Goal: Check status: Check status

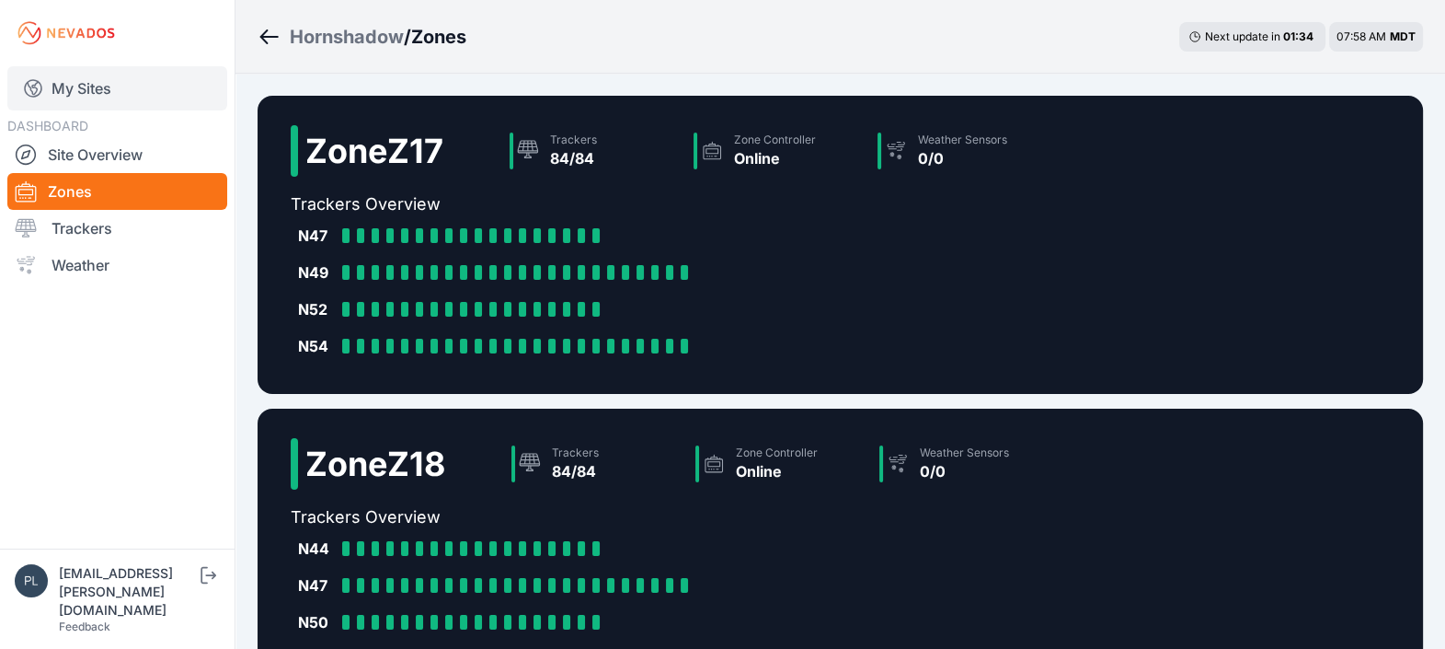
click at [106, 88] on link "My Sites" at bounding box center [117, 88] width 220 height 44
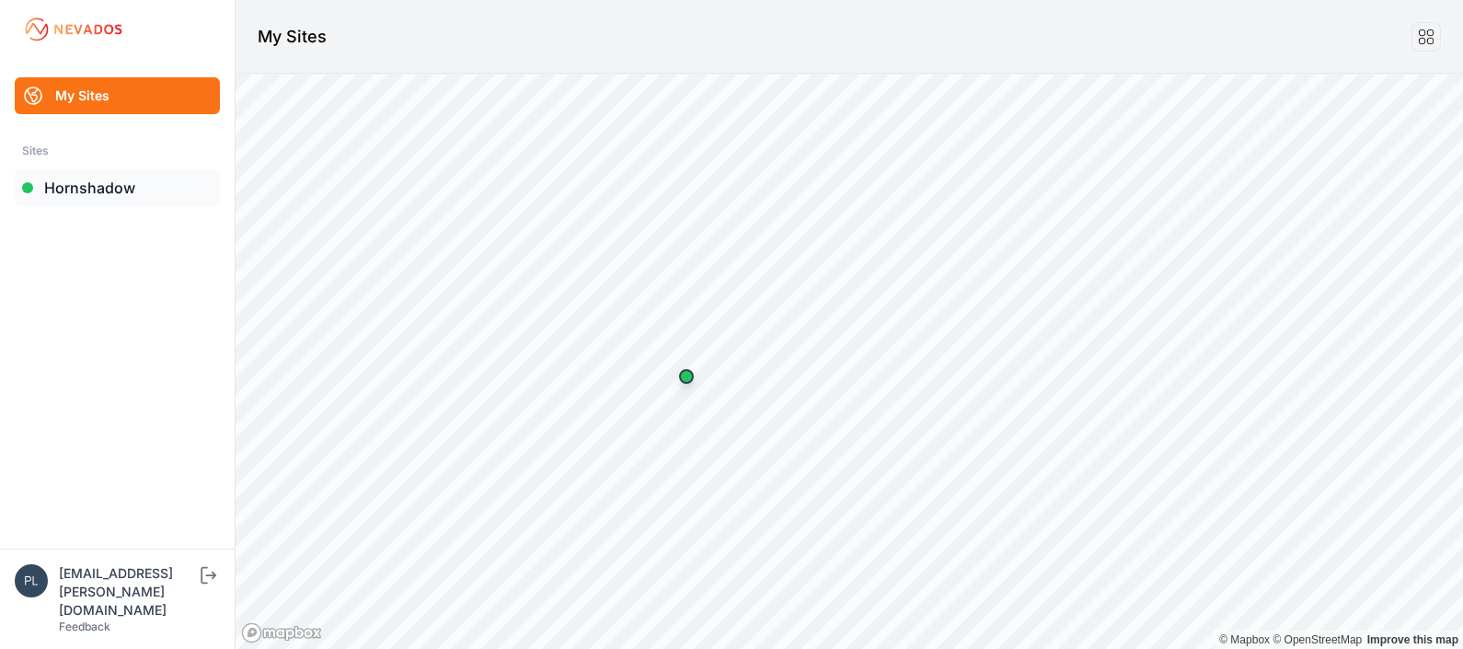
click at [129, 191] on link "Hornshadow" at bounding box center [117, 187] width 205 height 37
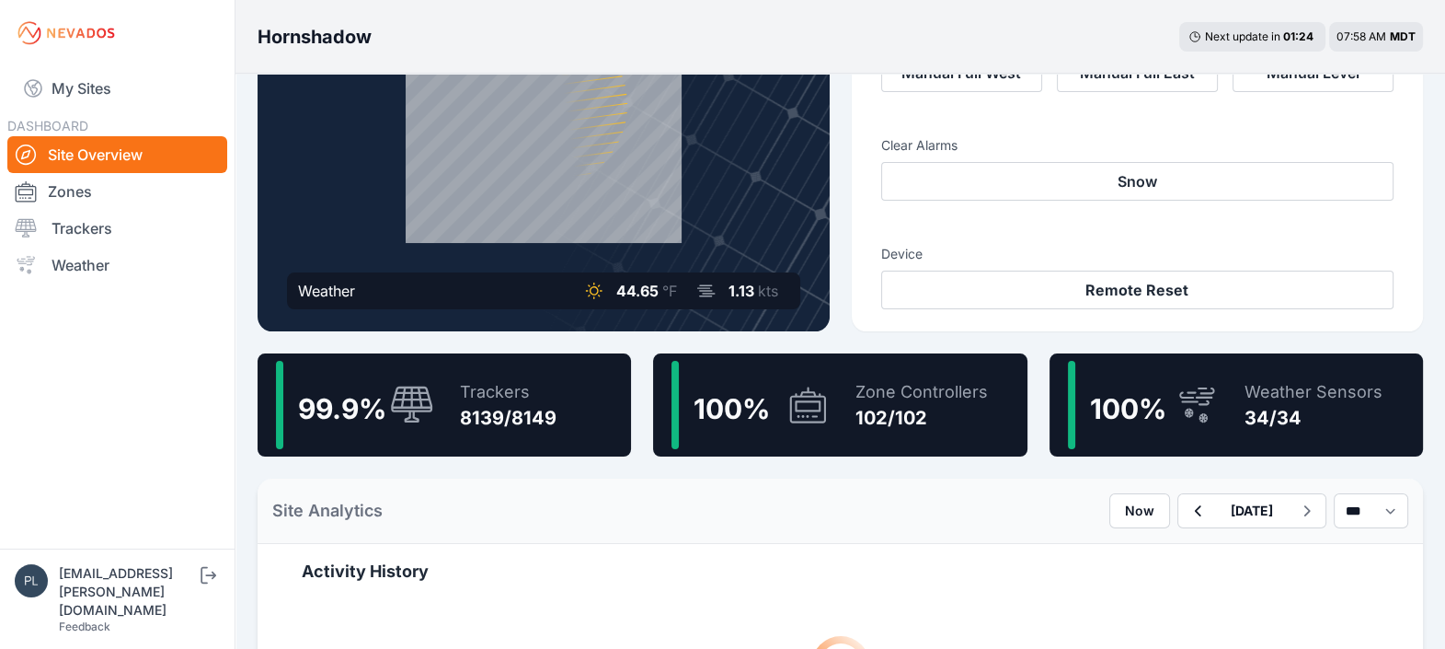
scroll to position [229, 0]
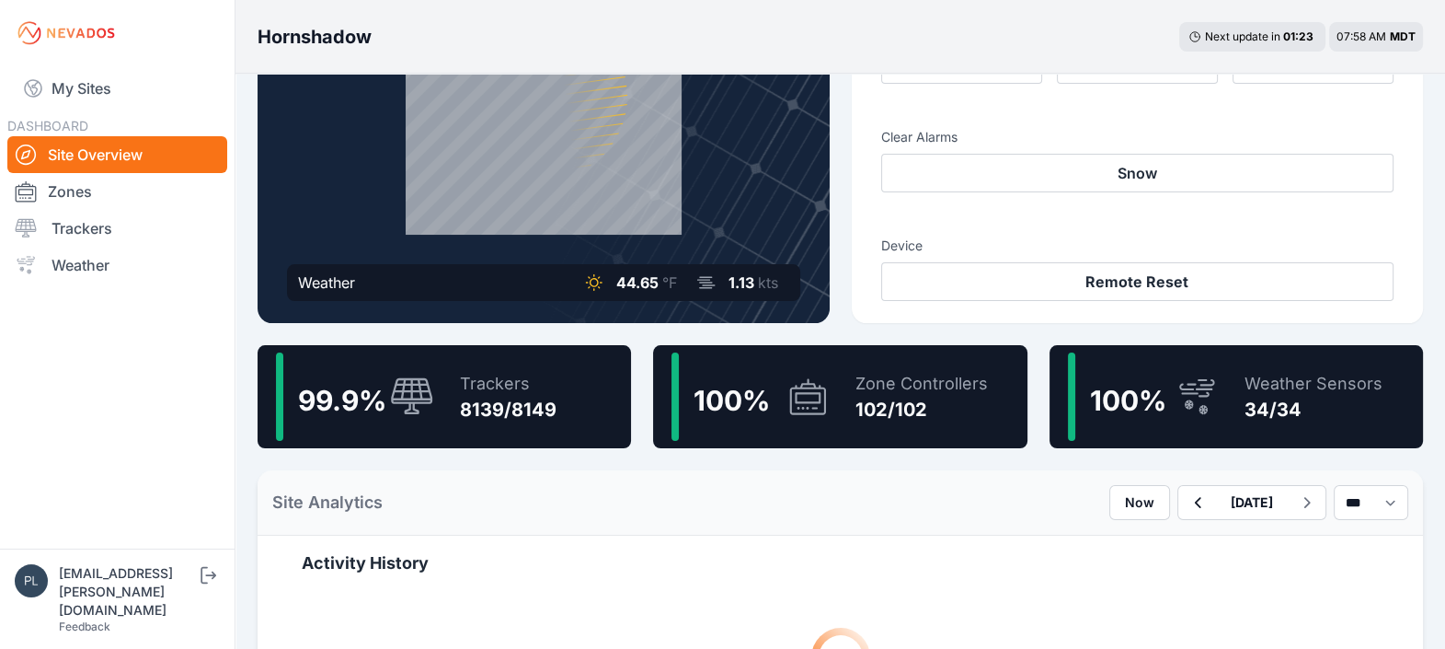
click at [477, 399] on div "8139/8149" at bounding box center [508, 409] width 97 height 26
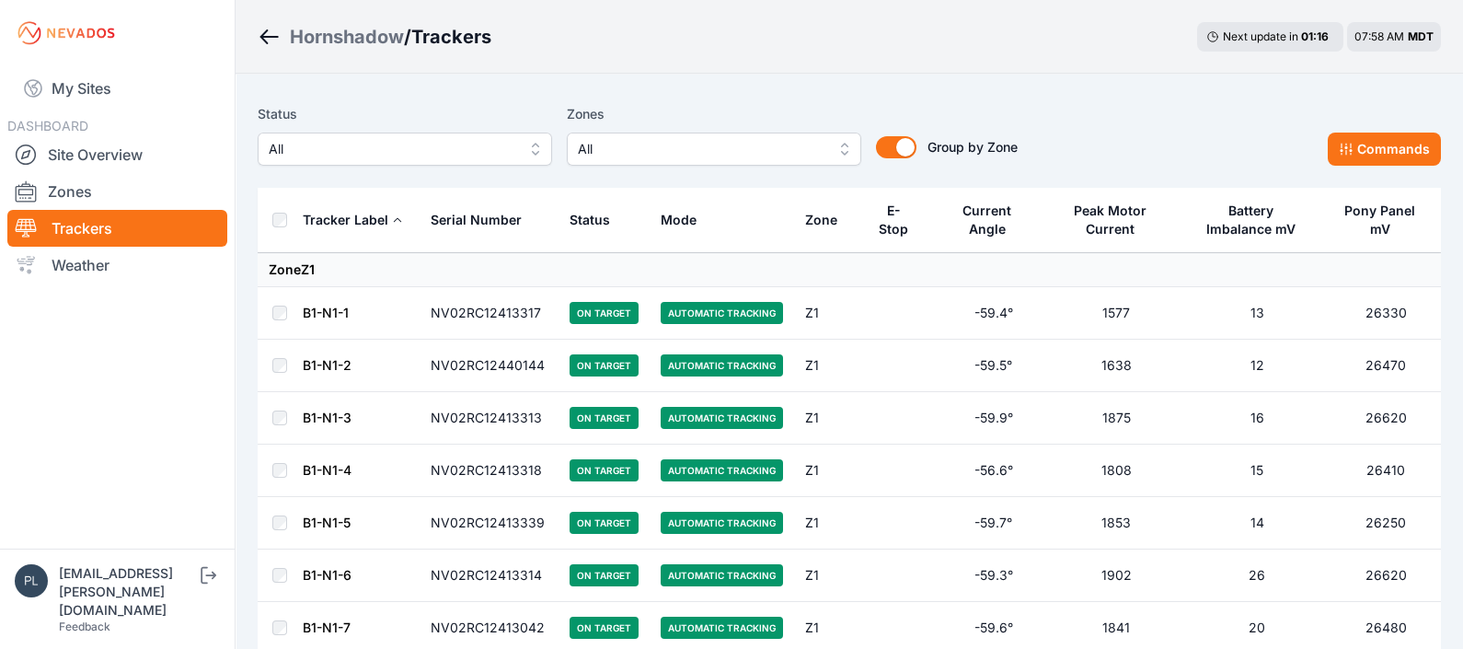
click at [539, 143] on button "All" at bounding box center [405, 148] width 294 height 33
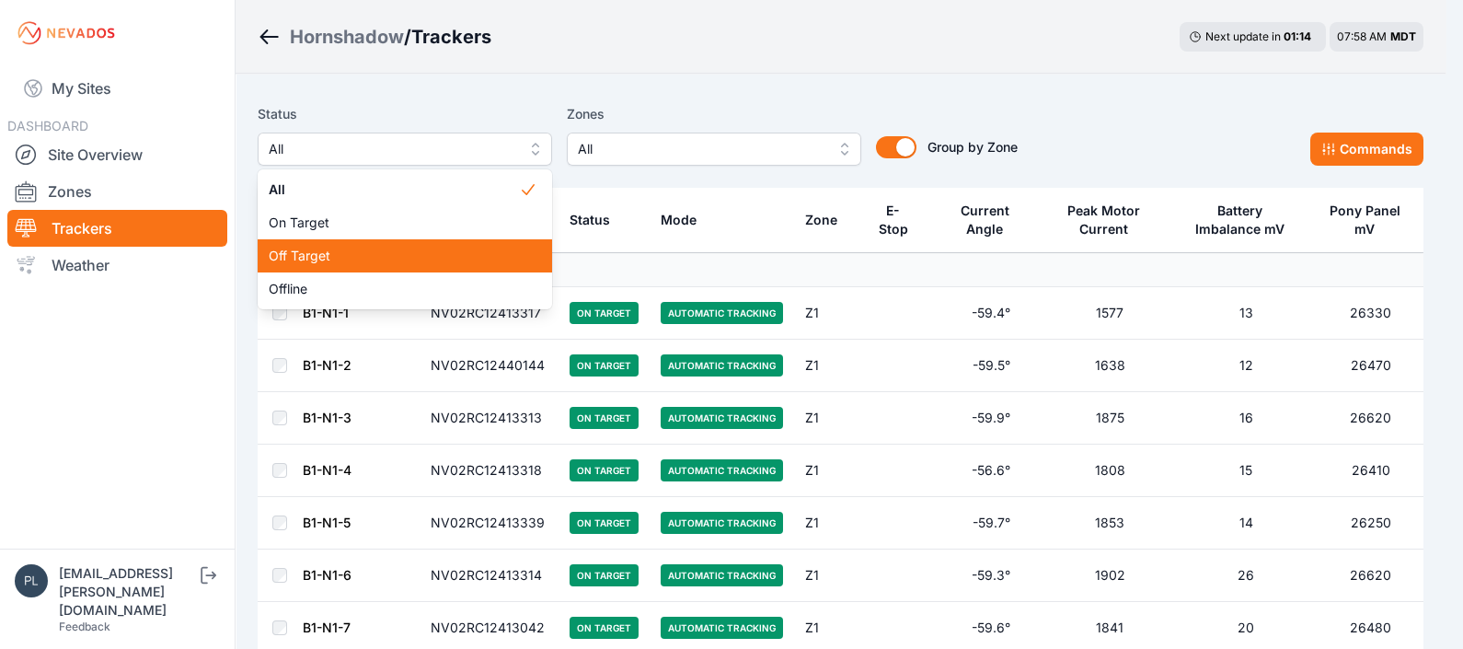
click at [488, 253] on span "Off Target" at bounding box center [394, 256] width 250 height 18
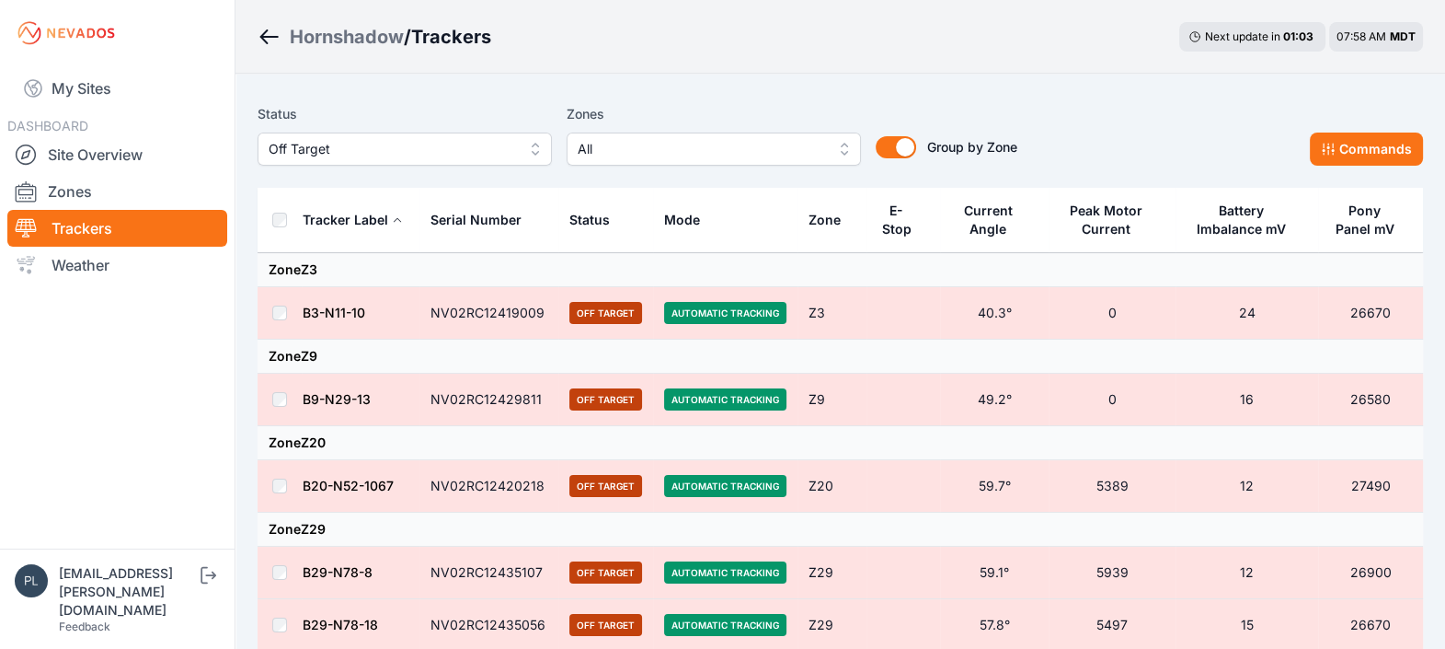
click at [491, 152] on span "Off Target" at bounding box center [392, 149] width 247 height 22
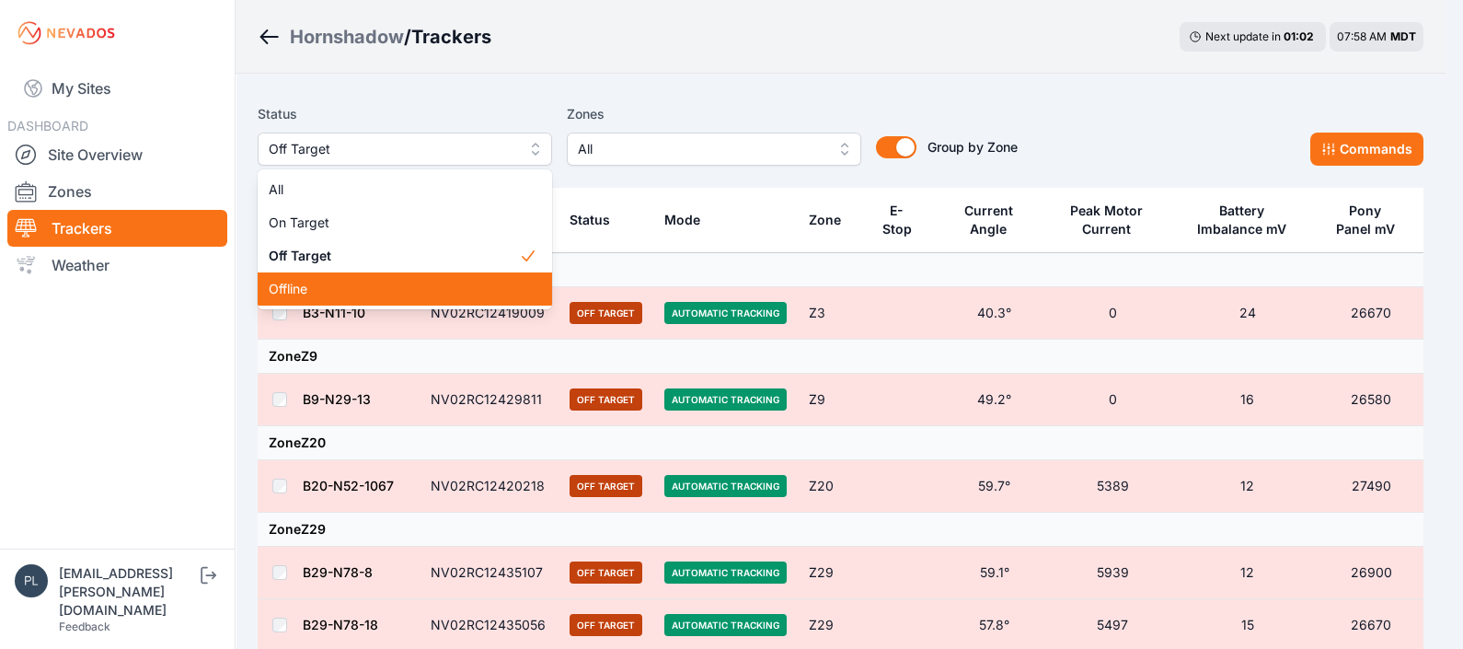
click at [436, 286] on span "Offline" at bounding box center [394, 289] width 250 height 18
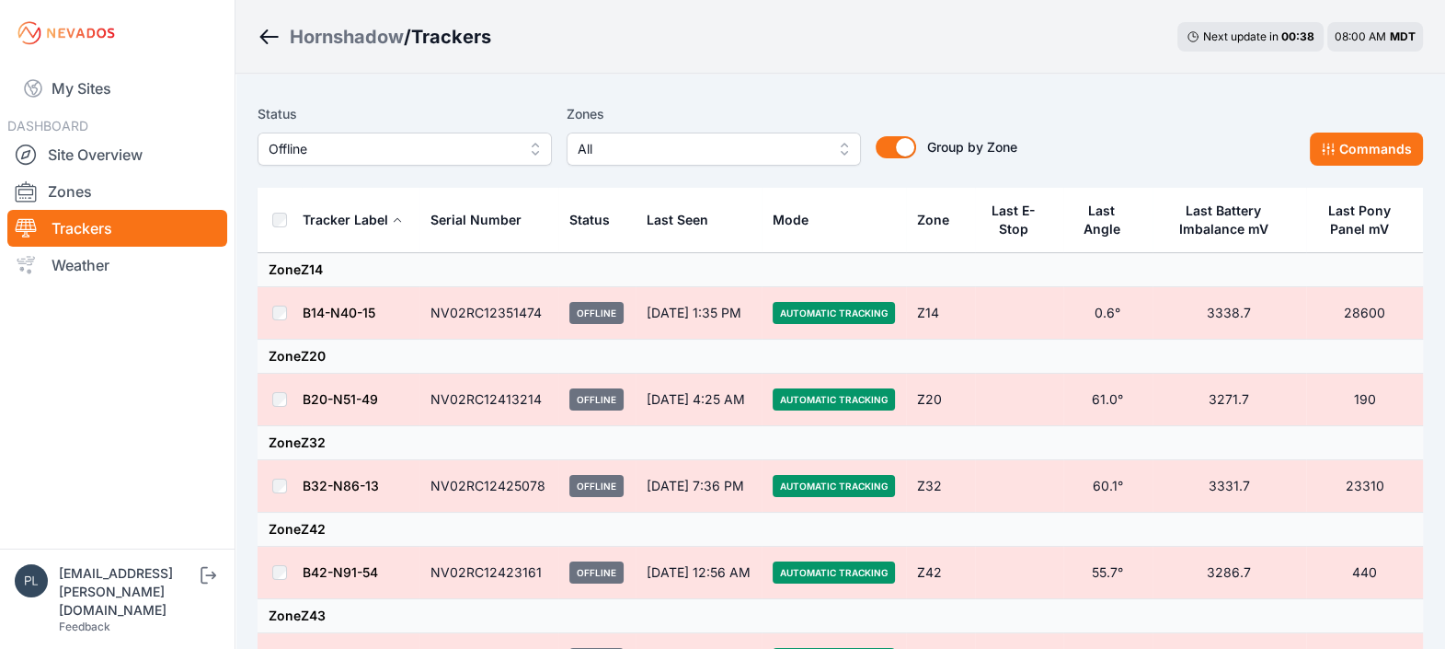
click at [746, 177] on div "Status Offline Zones All Group by Zone Group by Zone Commands" at bounding box center [840, 142] width 1165 height 92
